Goal: Information Seeking & Learning: Learn about a topic

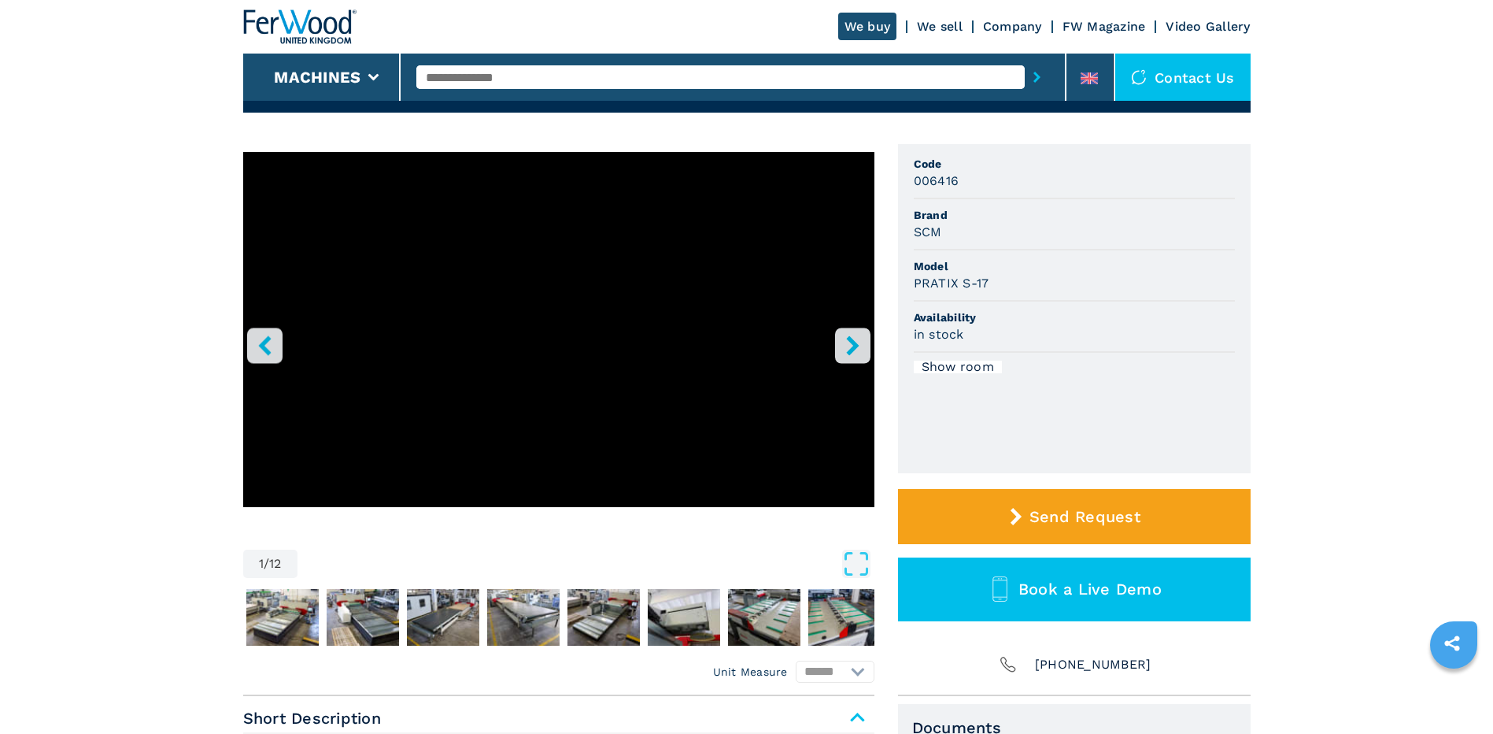
scroll to position [79, 0]
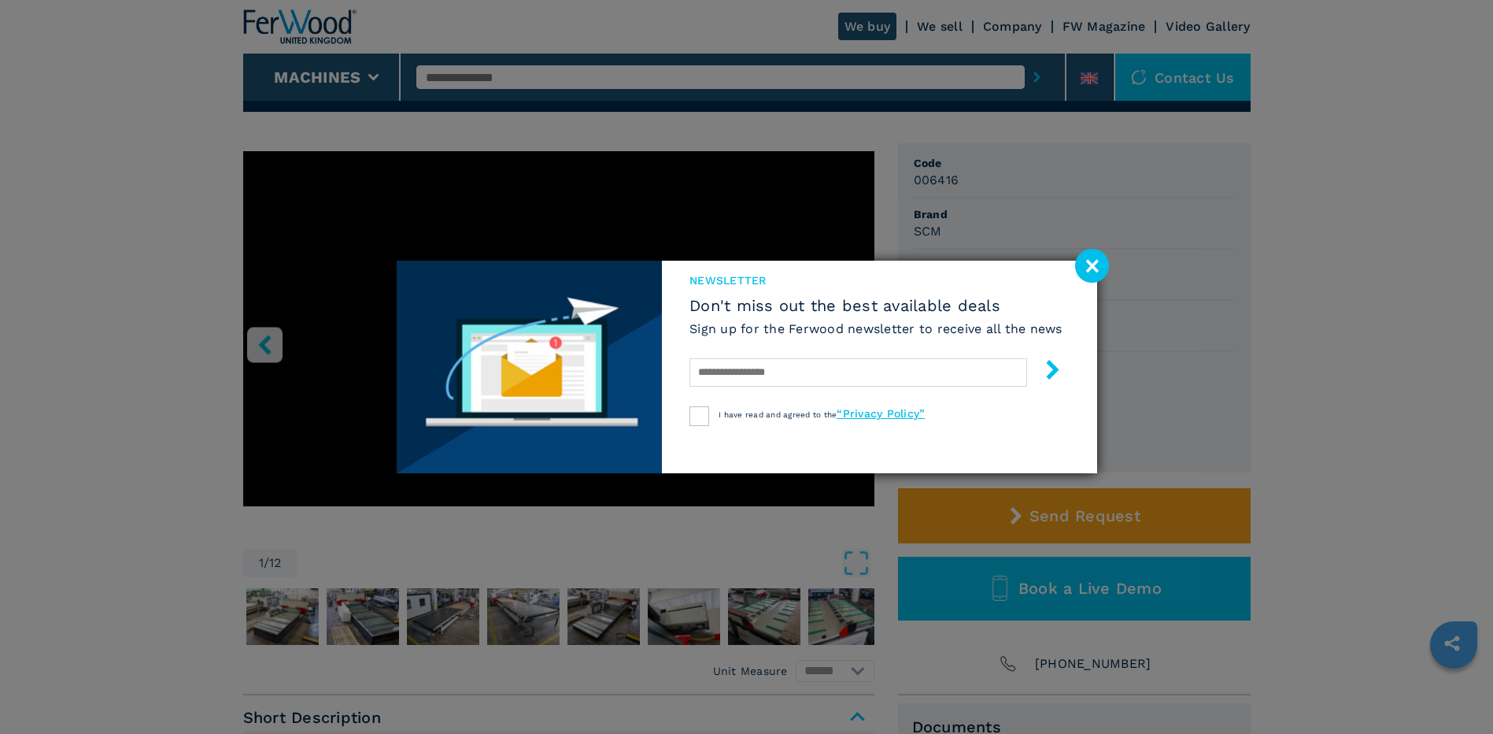
click at [1097, 261] on image at bounding box center [1092, 266] width 34 height 34
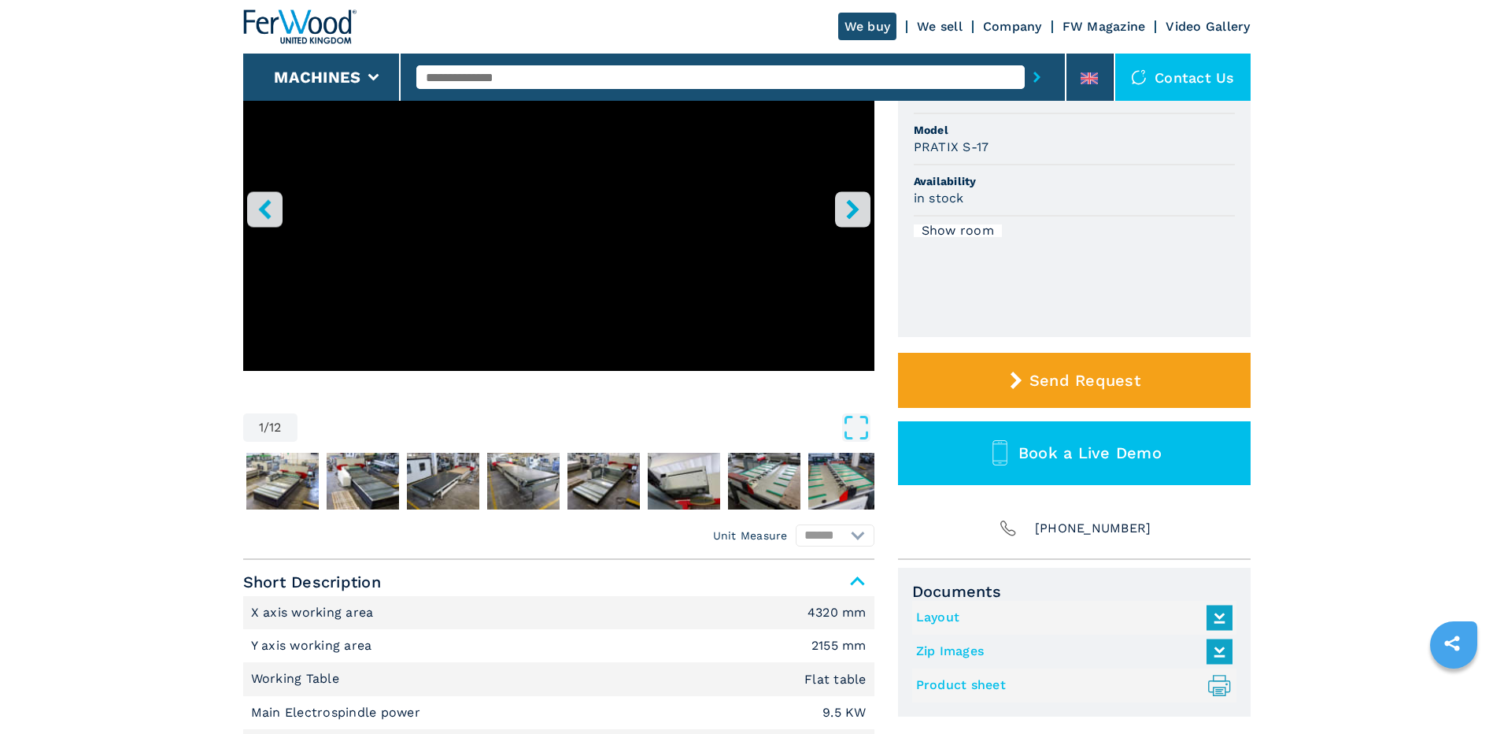
scroll to position [236, 0]
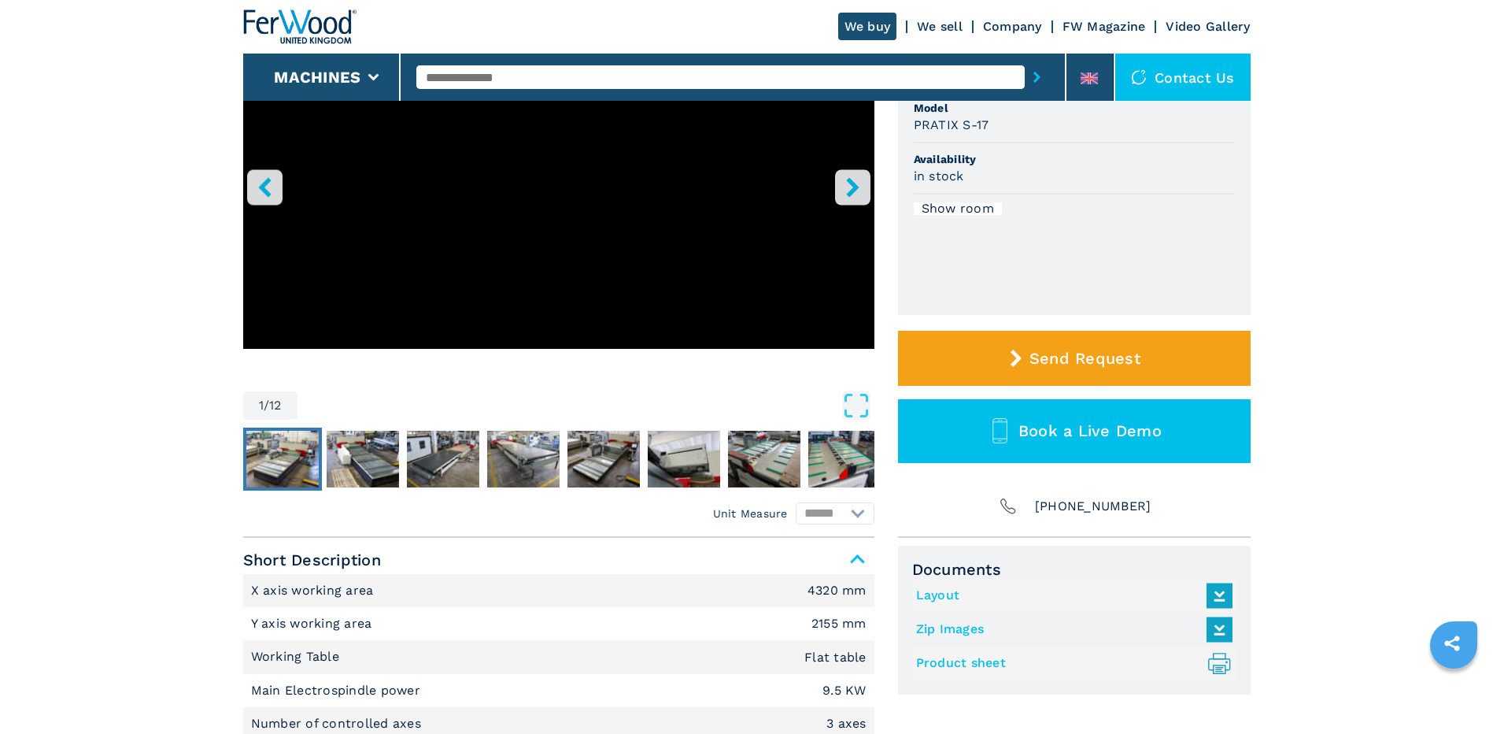
click at [289, 453] on img "Go to Slide 2" at bounding box center [282, 459] width 72 height 57
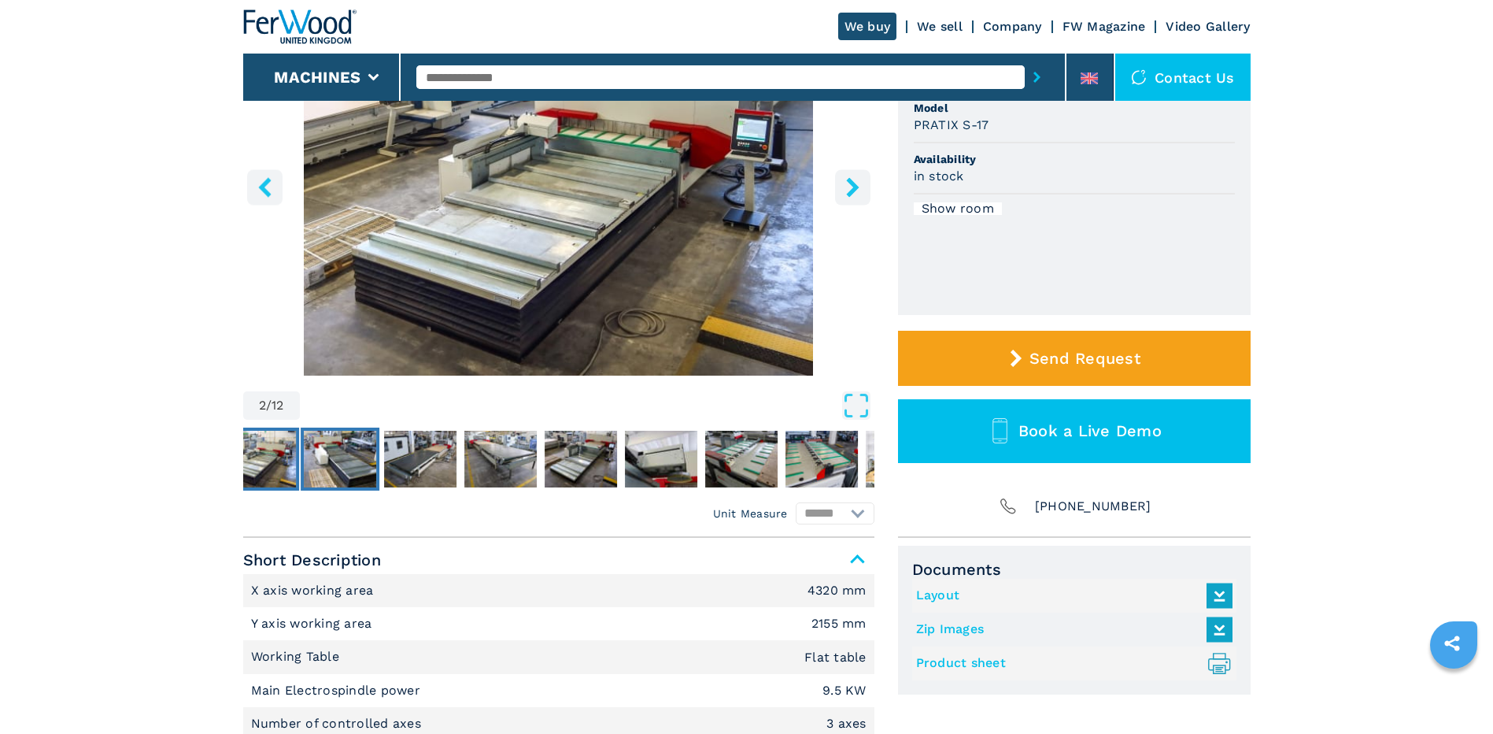
click at [358, 459] on img "Go to Slide 3" at bounding box center [340, 459] width 72 height 57
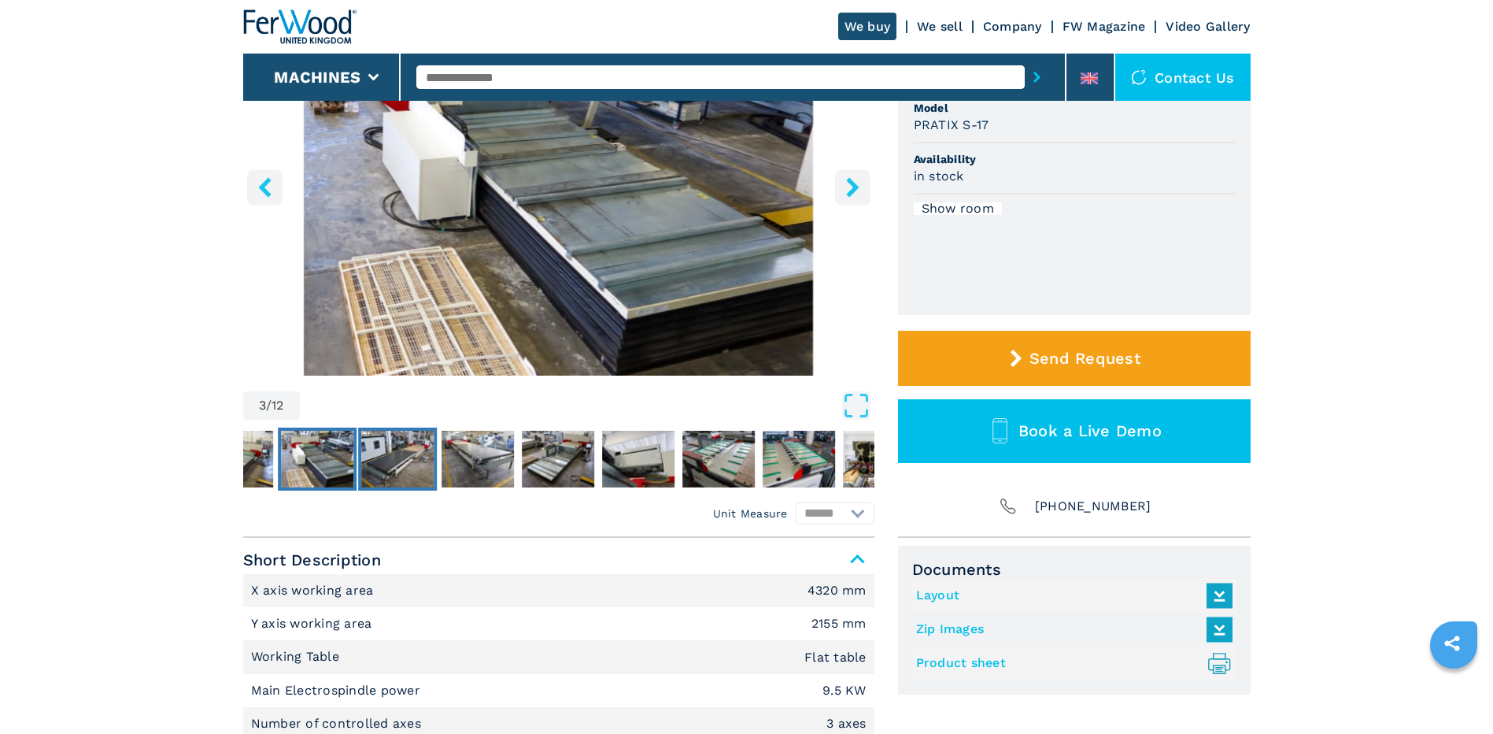
click at [386, 456] on img "Go to Slide 4" at bounding box center [397, 459] width 72 height 57
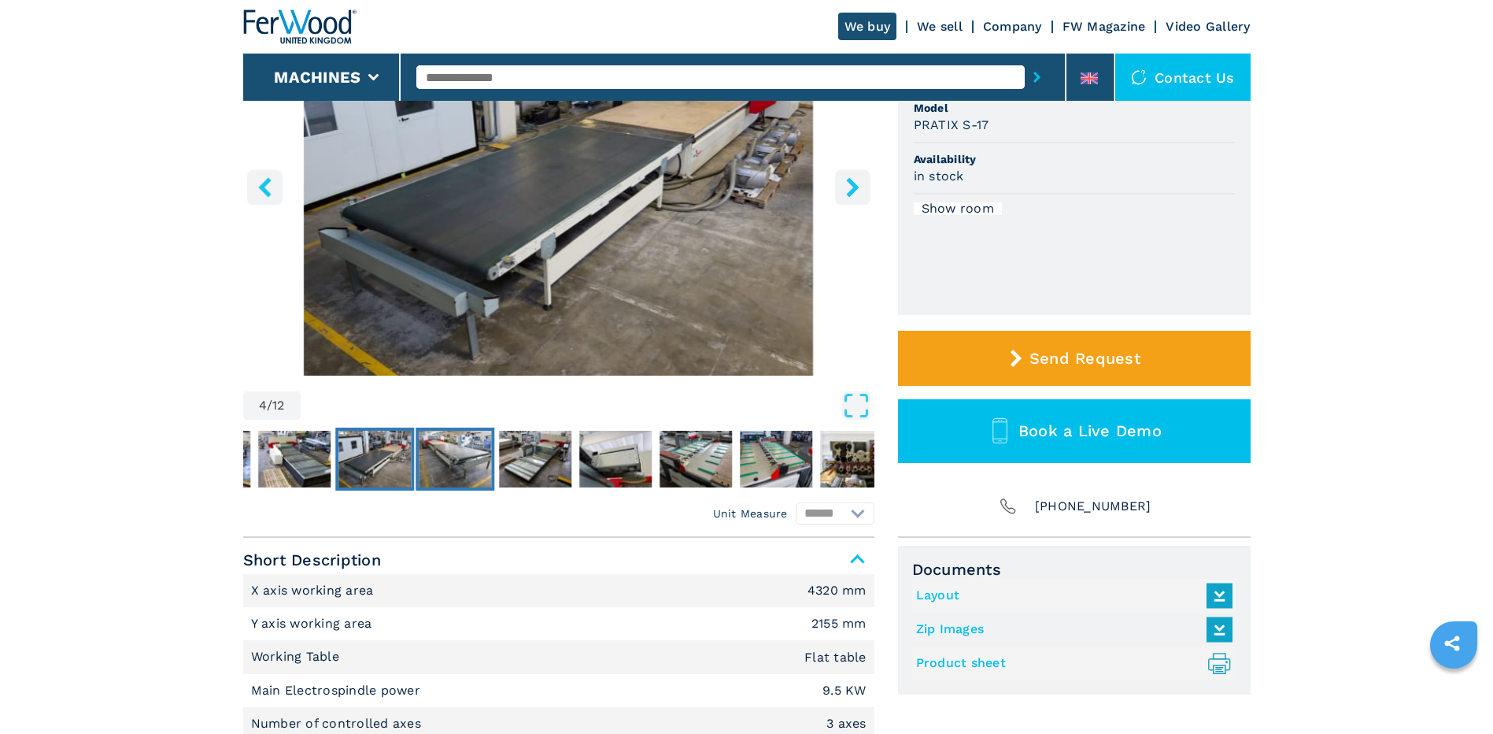
click at [448, 448] on img "Go to Slide 5" at bounding box center [455, 459] width 72 height 57
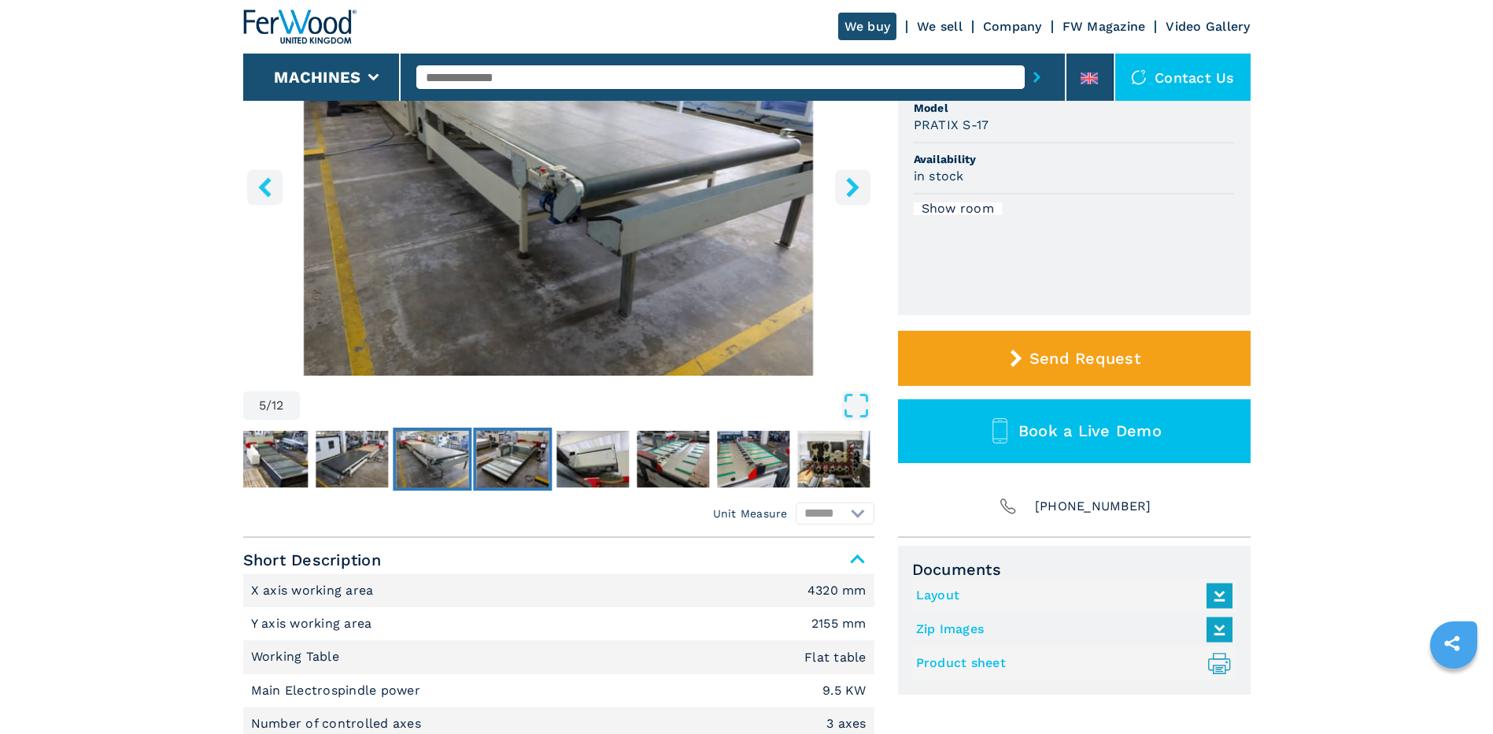
click at [508, 451] on img "Go to Slide 6" at bounding box center [512, 459] width 72 height 57
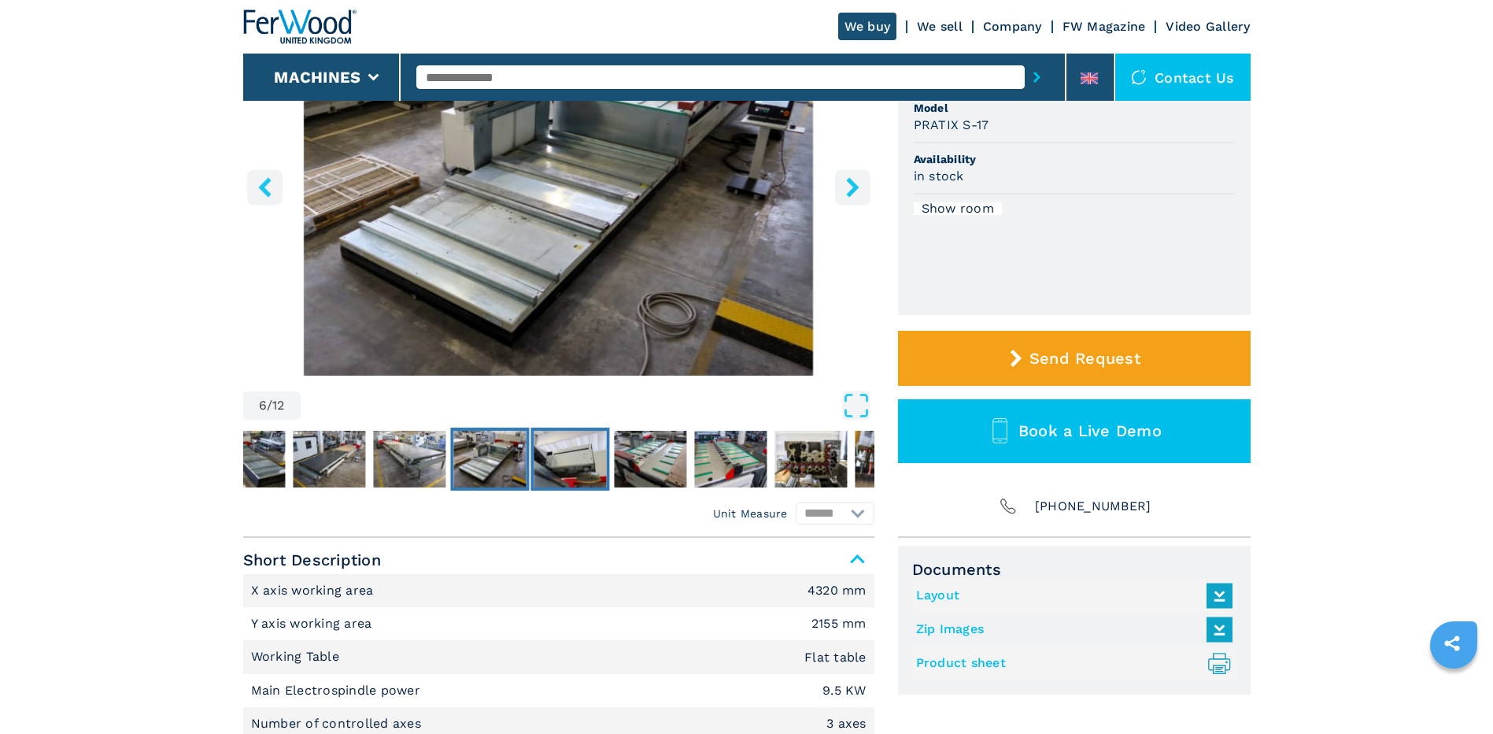
click at [560, 456] on img "Go to Slide 7" at bounding box center [570, 459] width 72 height 57
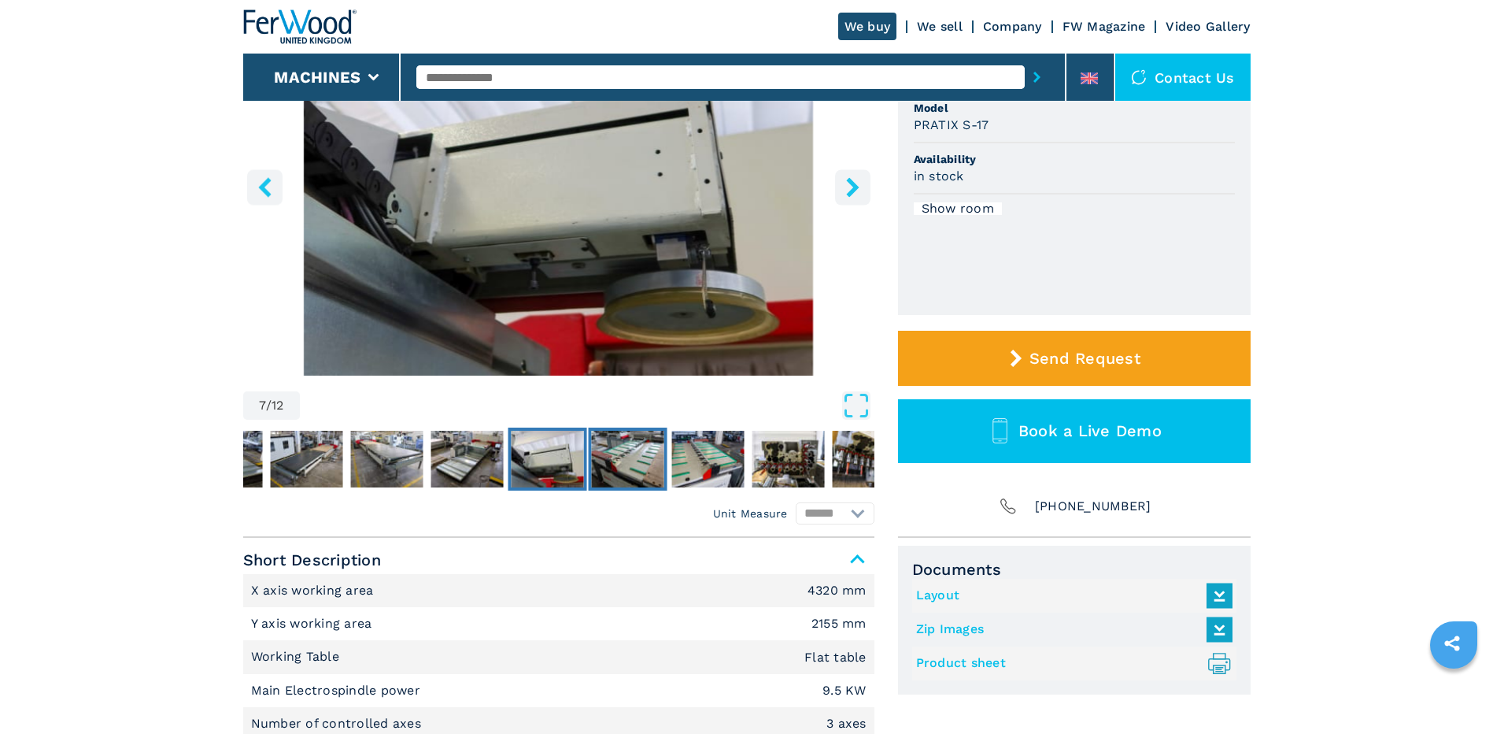
click at [608, 456] on img "Go to Slide 8" at bounding box center [627, 459] width 72 height 57
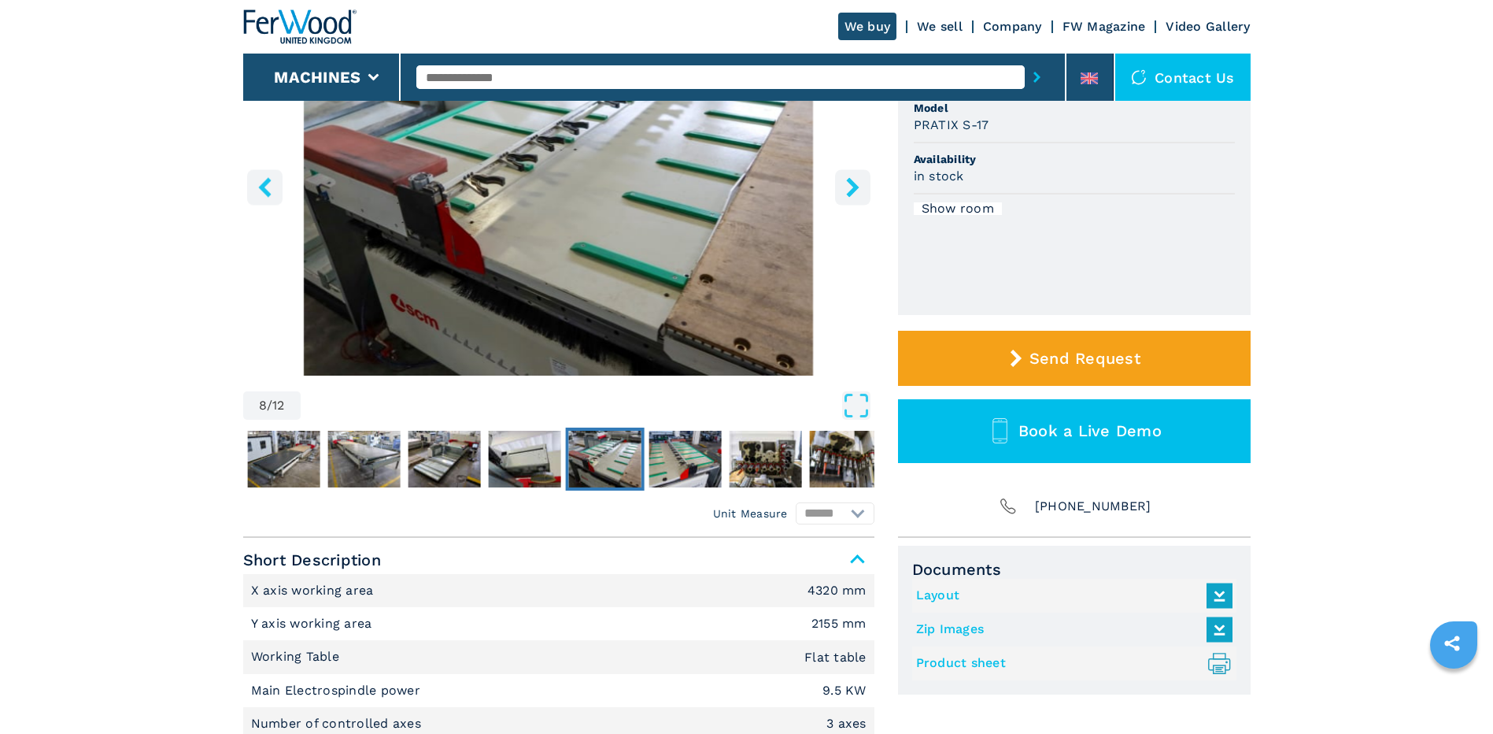
click at [624, 456] on img "Go to Slide 8" at bounding box center [604, 459] width 72 height 57
click at [671, 458] on img "Go to Slide 9" at bounding box center [685, 459] width 72 height 57
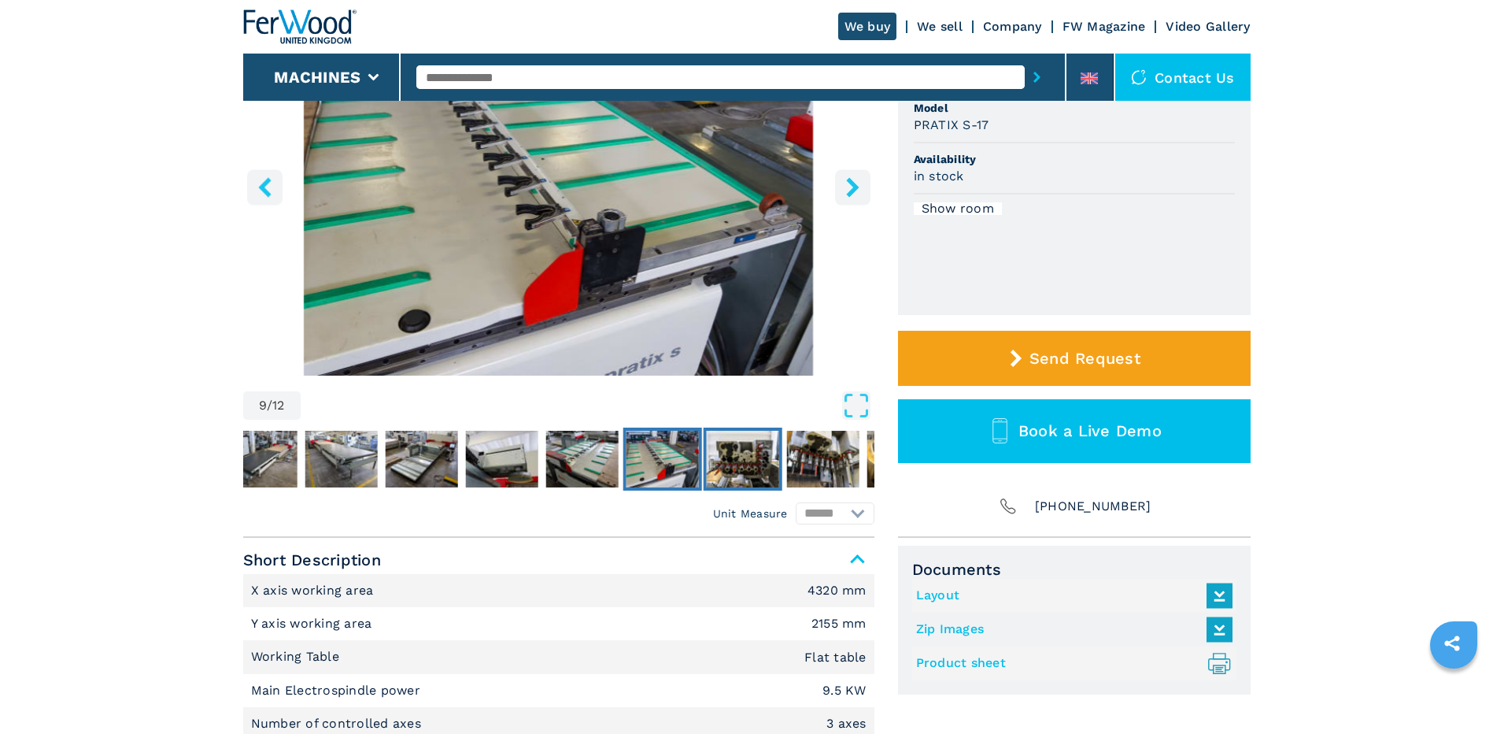
click at [734, 450] on img "Go to Slide 10" at bounding box center [742, 459] width 72 height 57
